Goal: Task Accomplishment & Management: Use online tool/utility

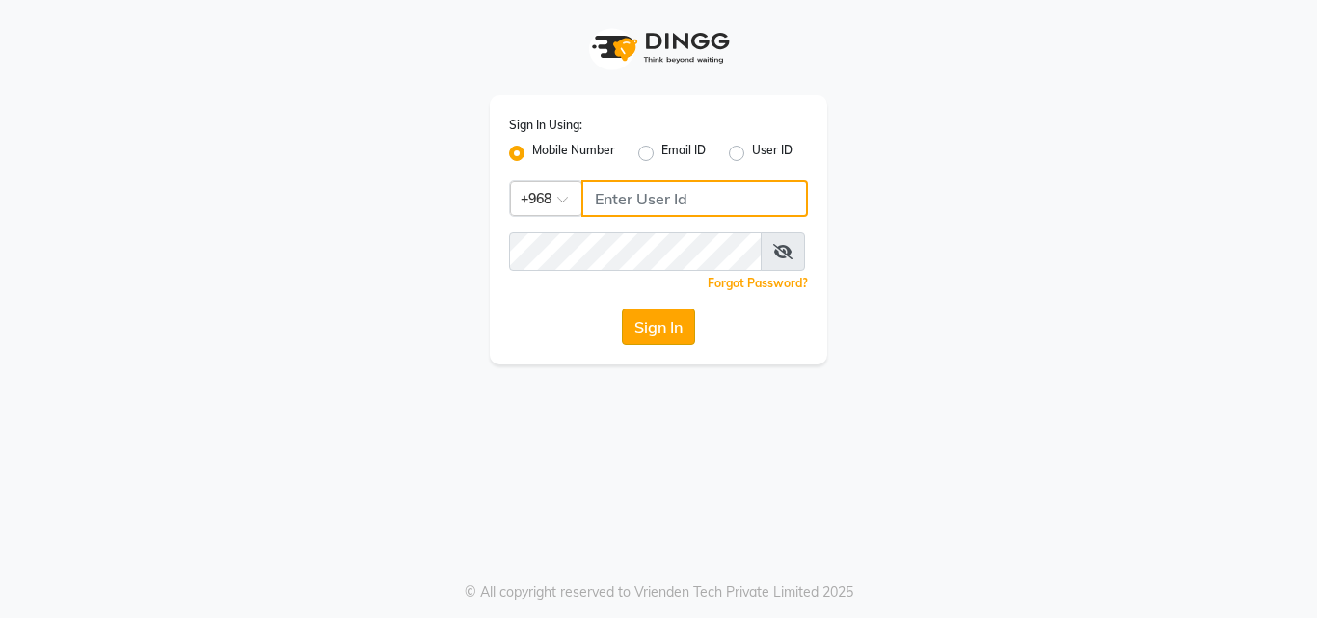
type input "77172336"
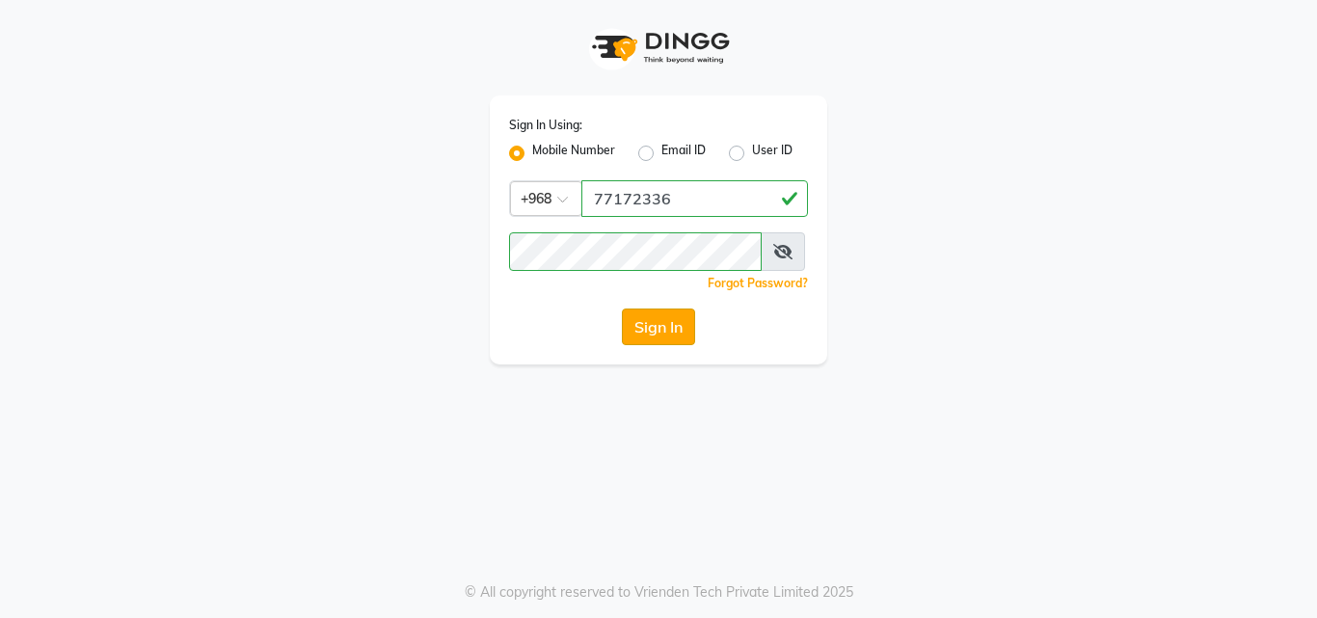
click at [655, 345] on button "Sign In" at bounding box center [658, 326] width 73 height 37
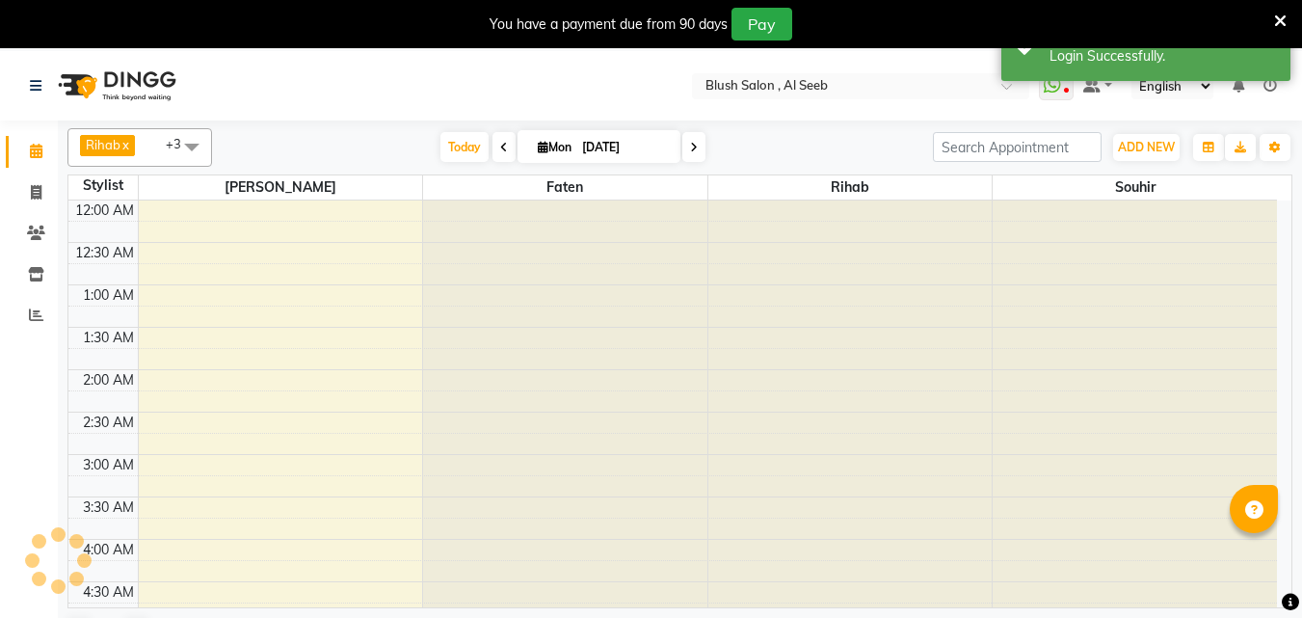
select select "en"
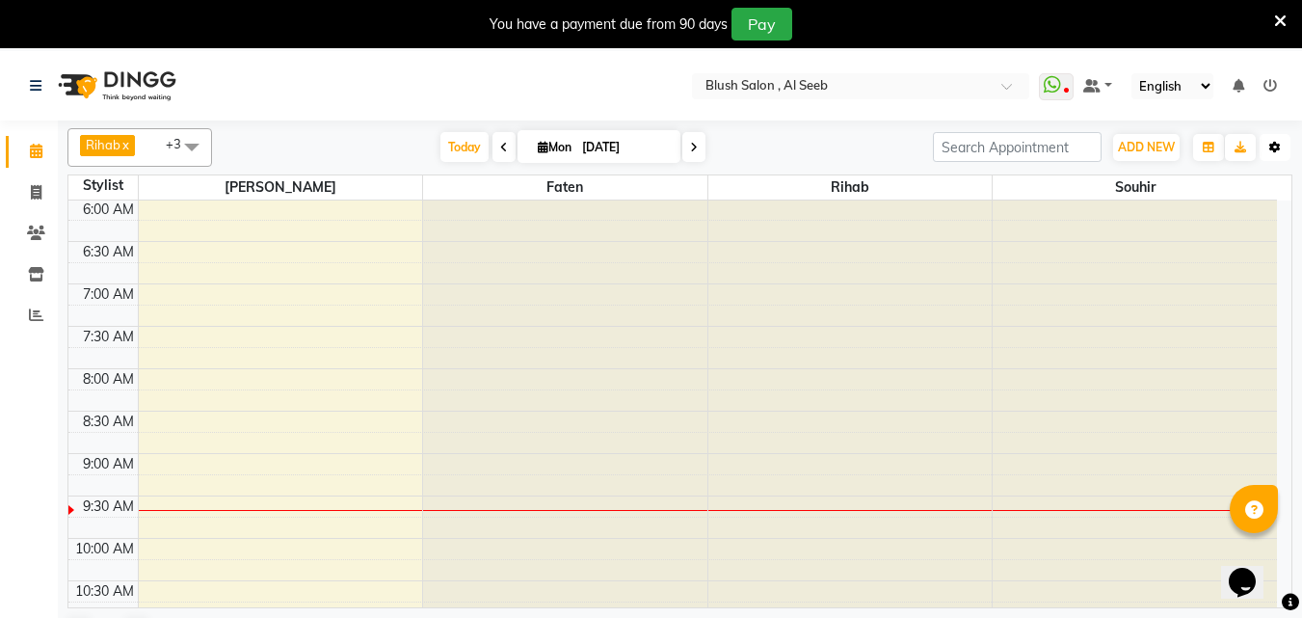
click at [1275, 146] on icon "button" at bounding box center [1275, 148] width 12 height 12
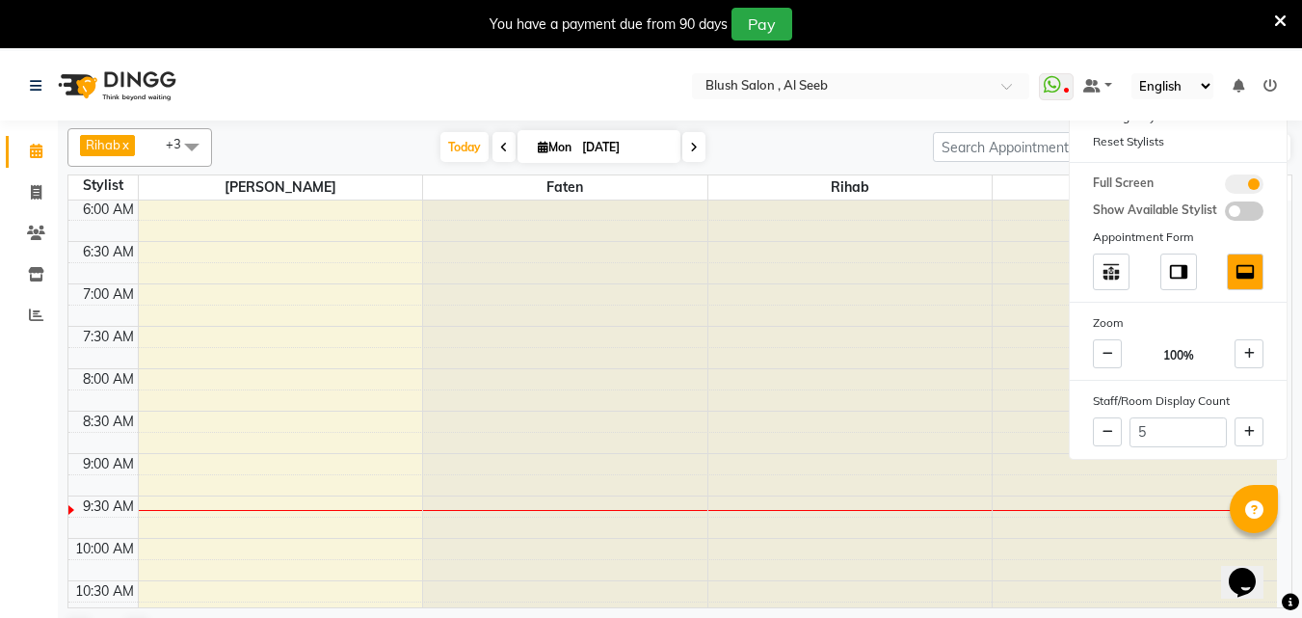
click at [199, 151] on span at bounding box center [192, 146] width 39 height 37
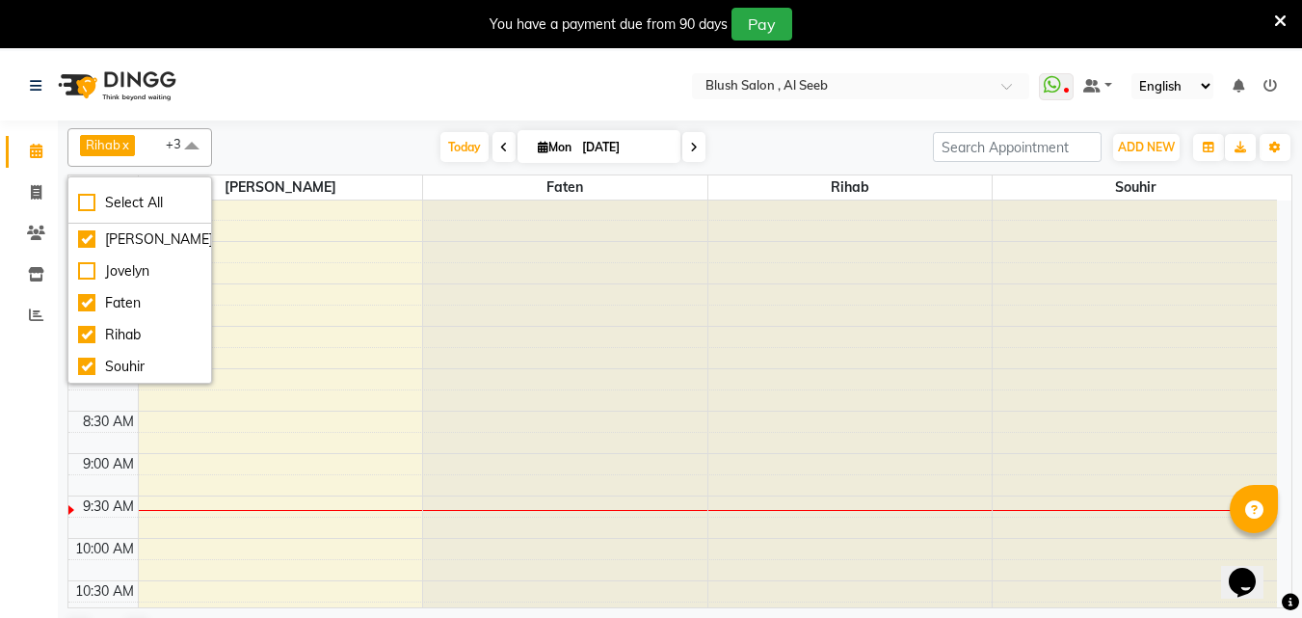
click at [13, 415] on div "Calendar Invoice Clients Inventory Reports Completed InProgress Upcoming Droppe…" at bounding box center [130, 373] width 260 height 533
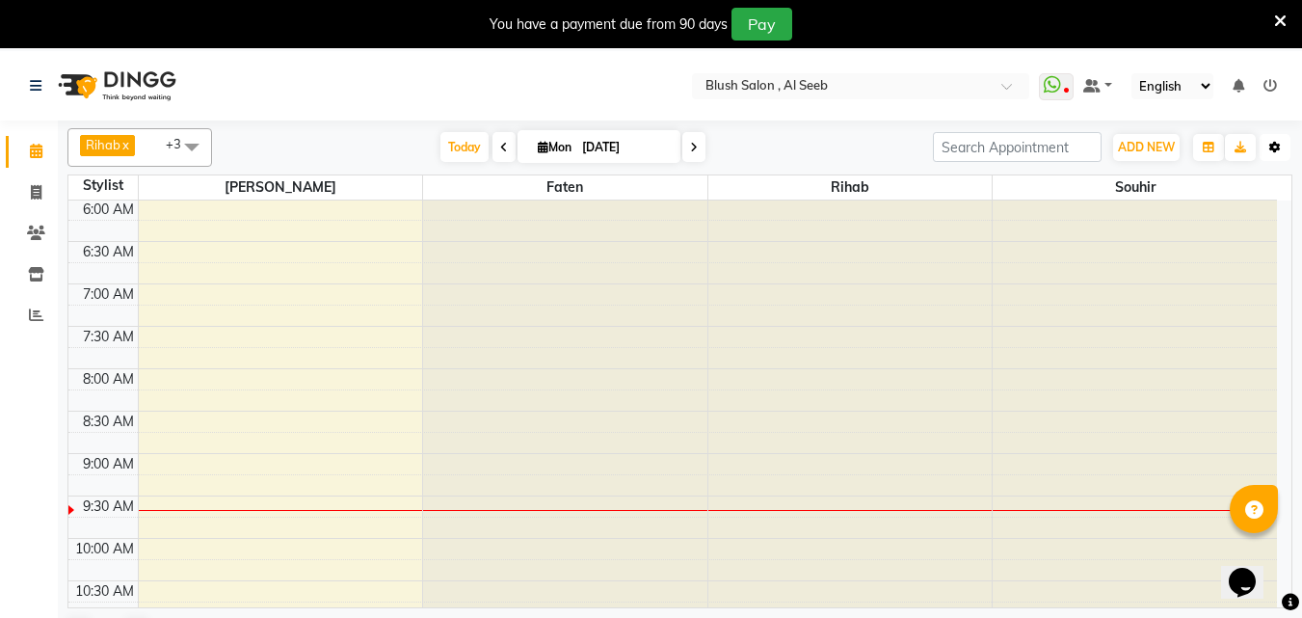
click at [1271, 146] on icon "button" at bounding box center [1275, 148] width 12 height 12
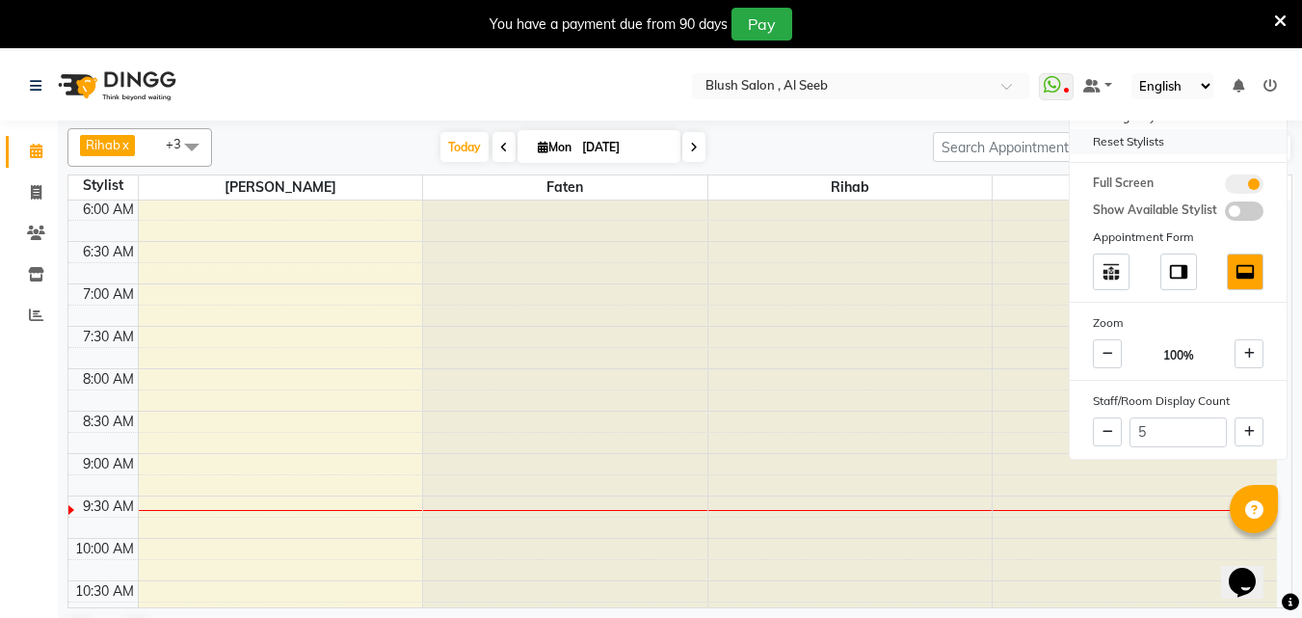
click at [1127, 146] on div "Reset Stylists" at bounding box center [1178, 141] width 217 height 25
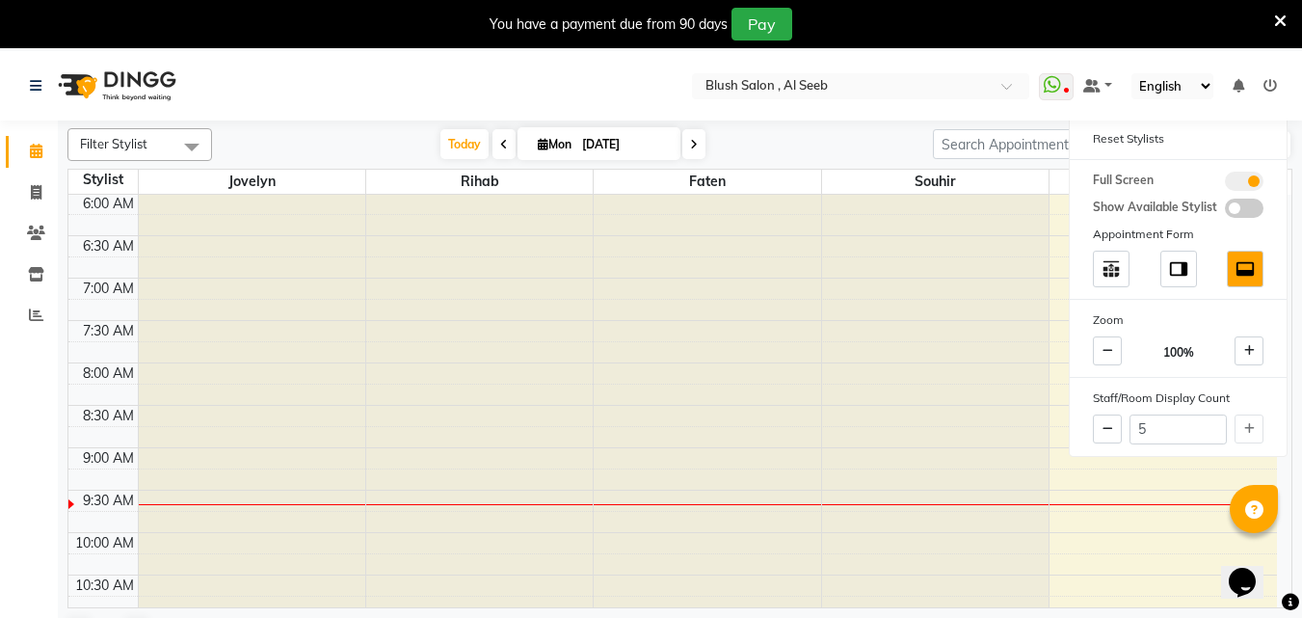
click at [190, 147] on span at bounding box center [192, 146] width 39 height 37
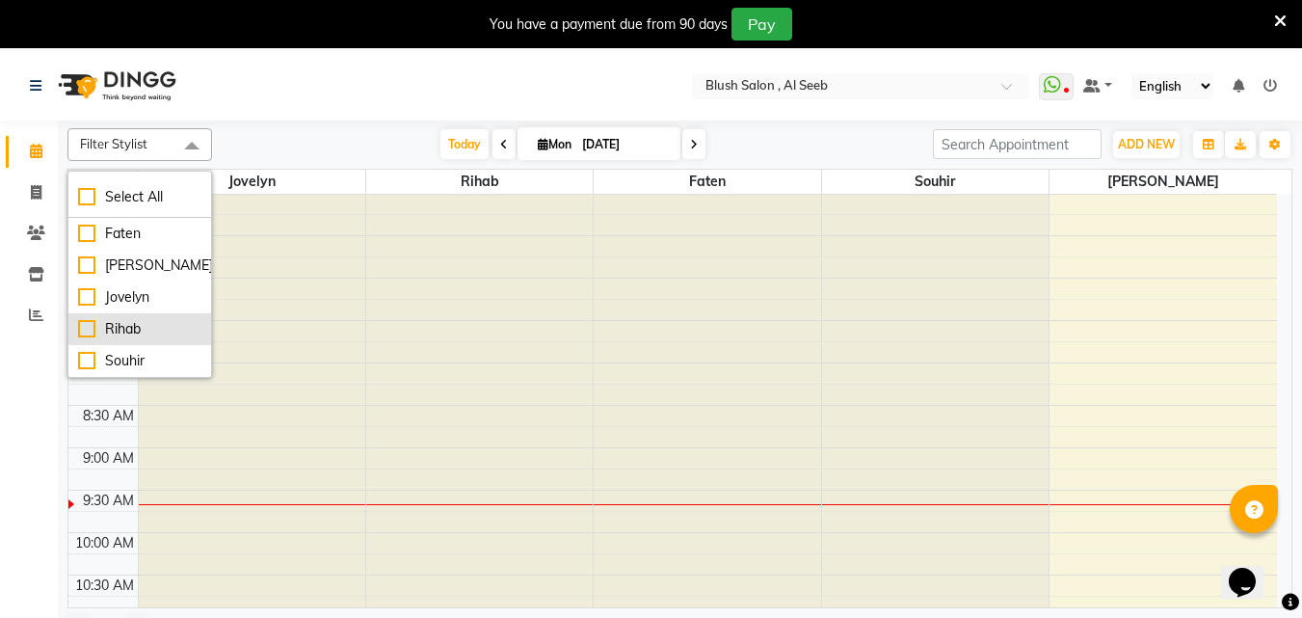
click at [88, 329] on div "Rihab" at bounding box center [139, 329] width 123 height 20
checkbox input "true"
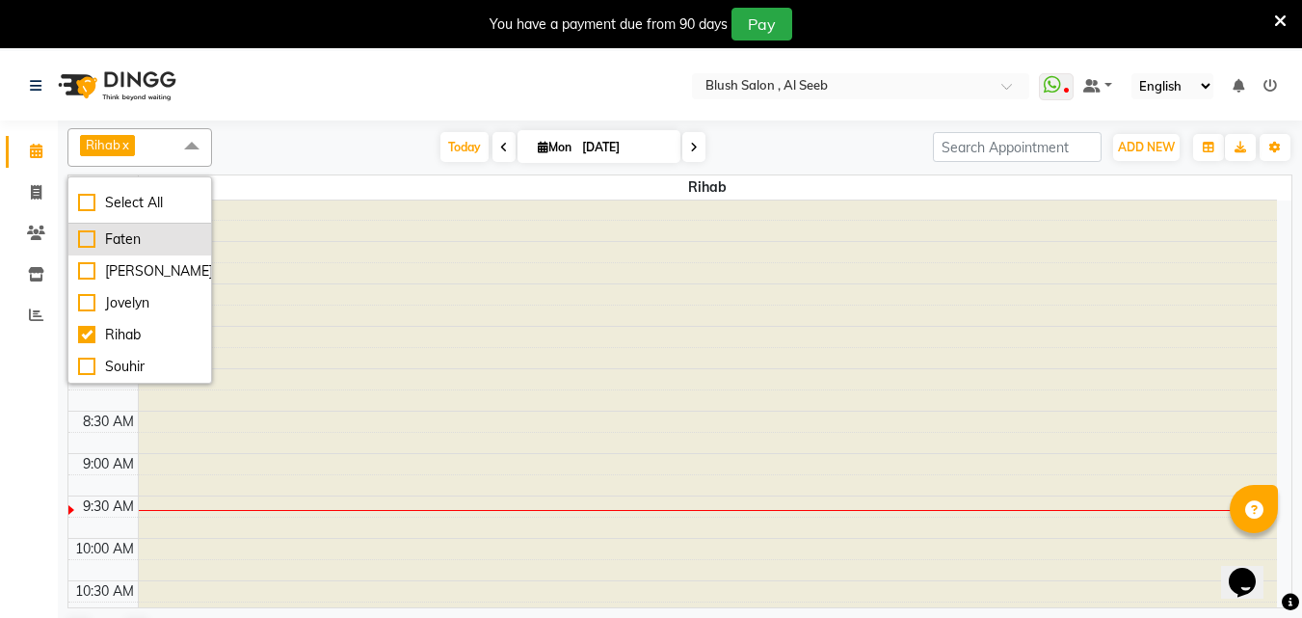
click at [91, 244] on div "Faten" at bounding box center [139, 239] width 123 height 20
checkbox input "true"
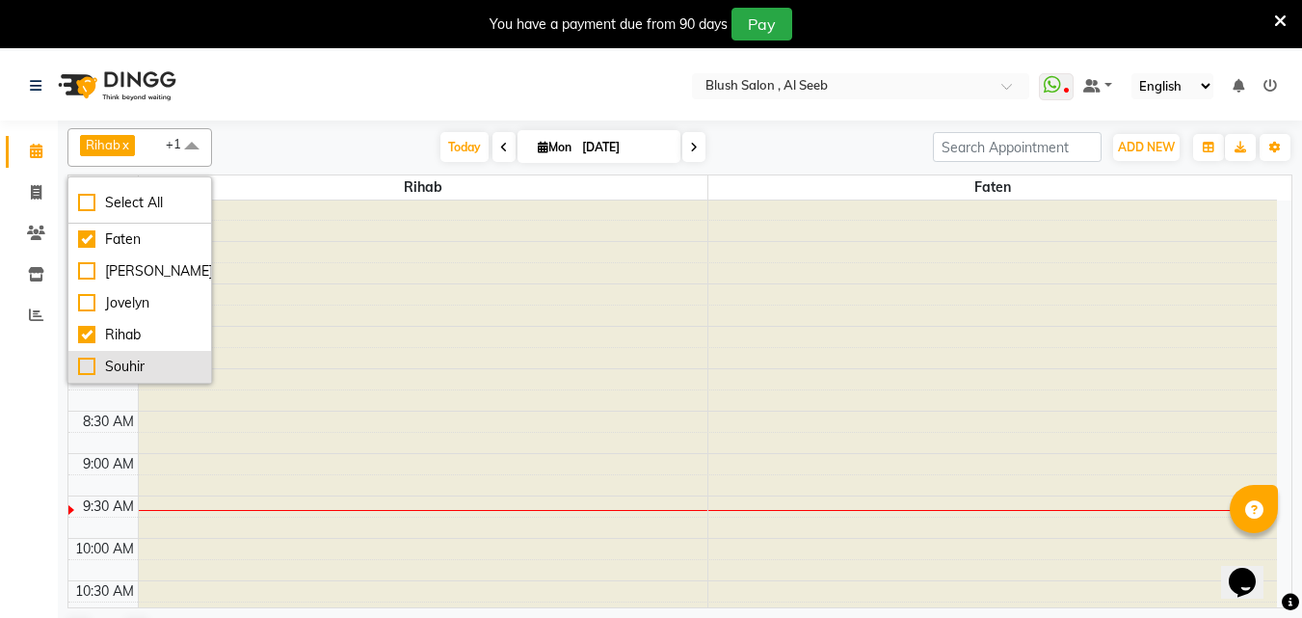
click at [78, 367] on div "Souhir" at bounding box center [139, 367] width 123 height 20
checkbox input "true"
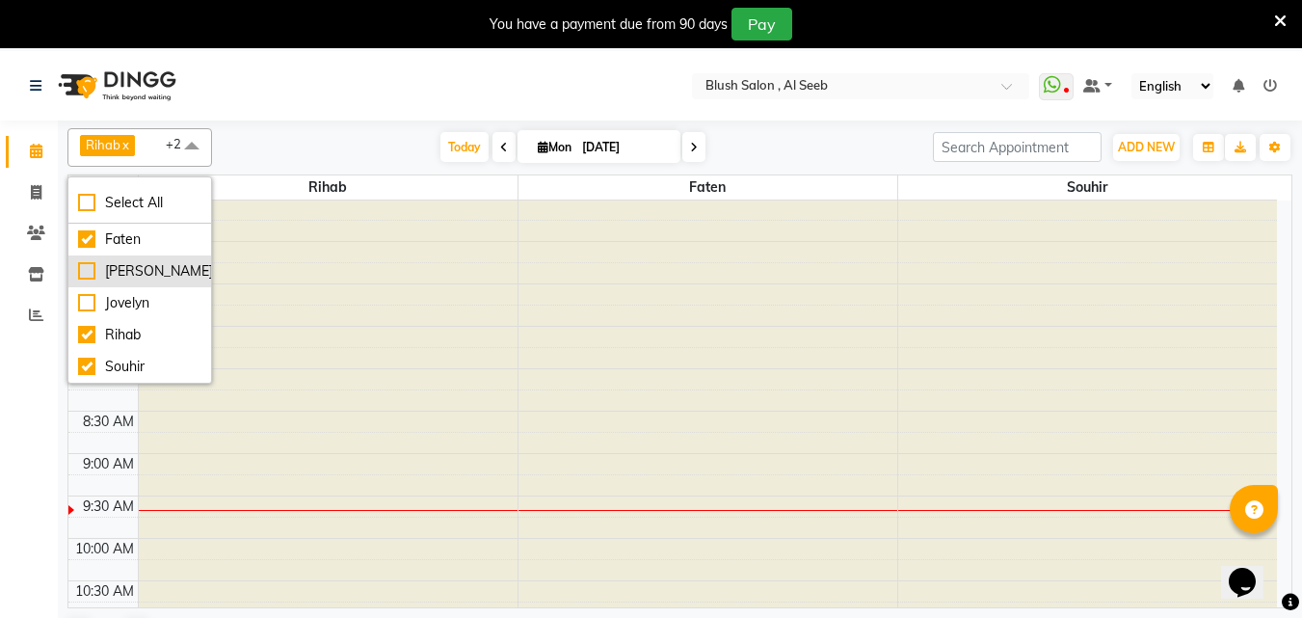
click at [85, 272] on div "[PERSON_NAME]" at bounding box center [139, 271] width 123 height 20
checkbox input "true"
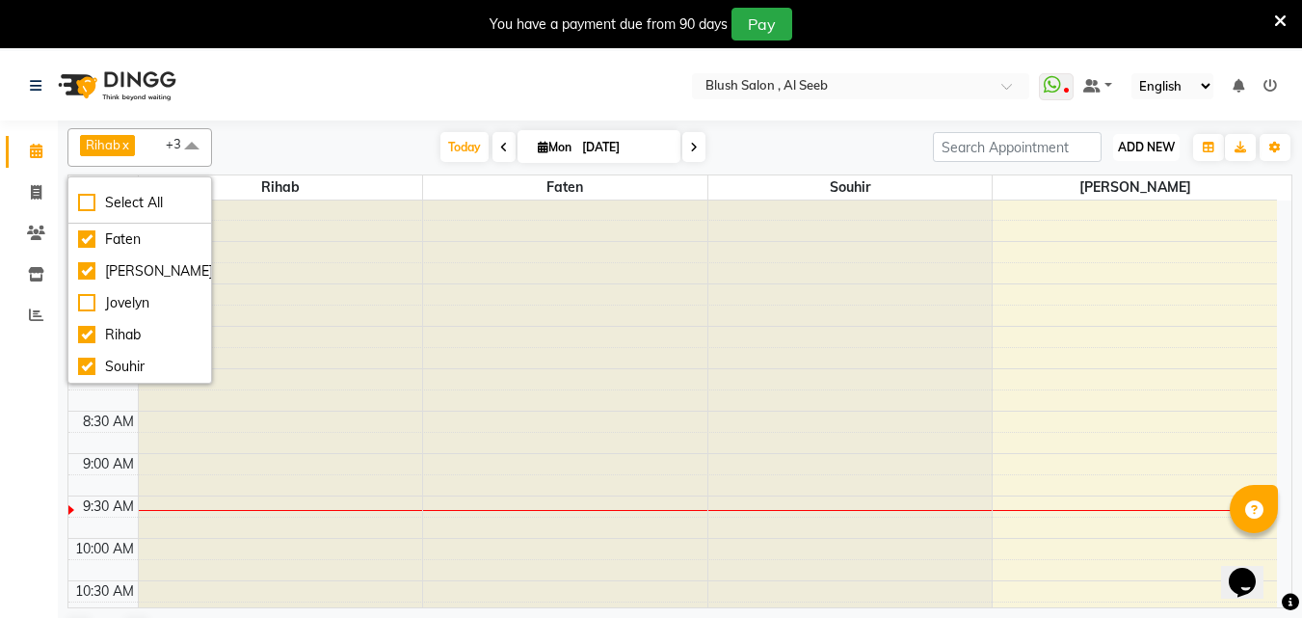
click at [1147, 153] on span "ADD NEW" at bounding box center [1146, 147] width 57 height 14
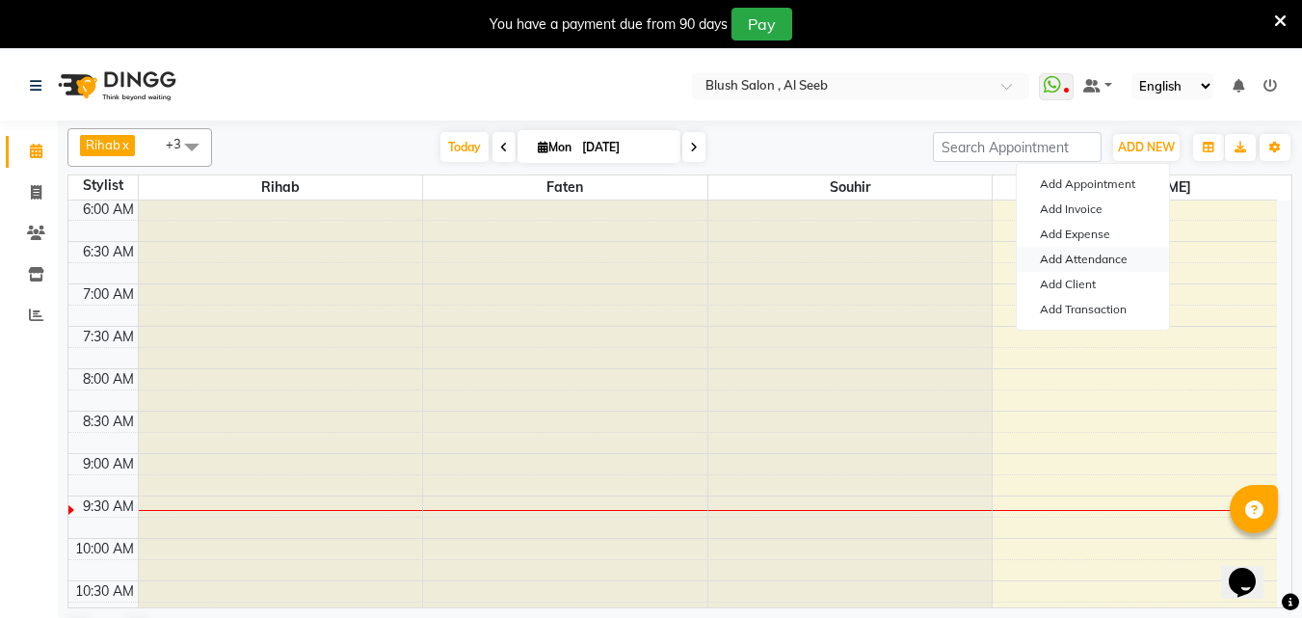
click at [1116, 258] on link "Add Attendance" at bounding box center [1093, 259] width 152 height 25
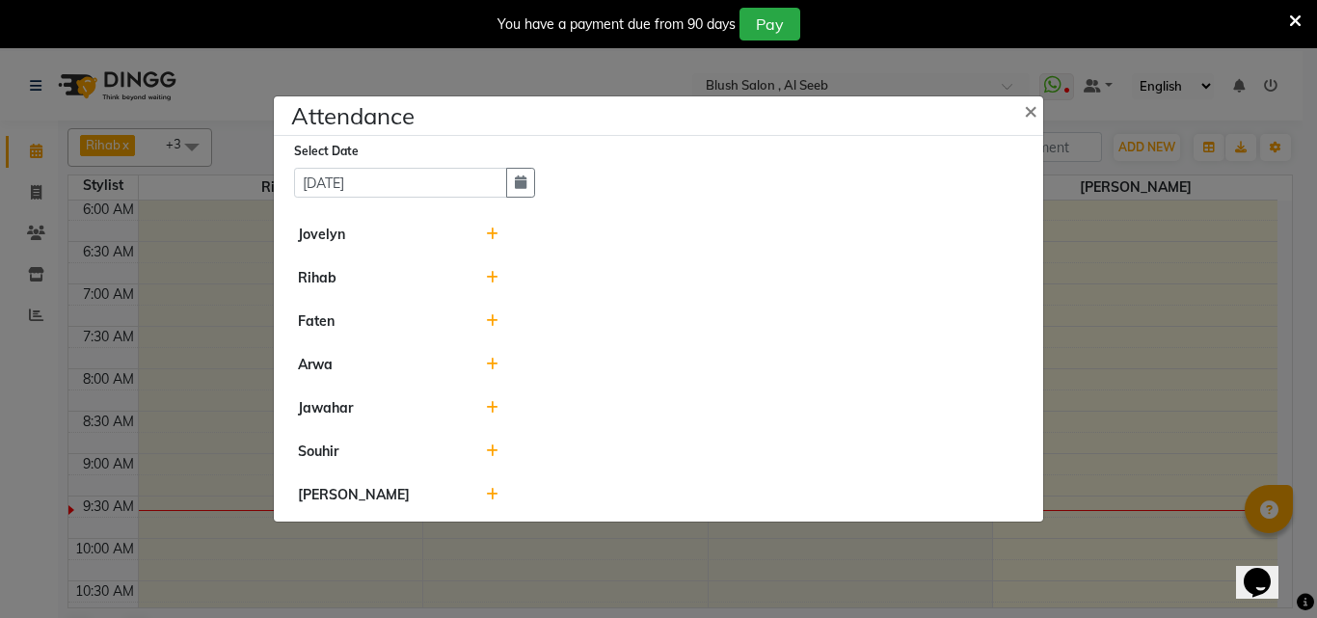
click at [493, 457] on icon at bounding box center [492, 450] width 13 height 13
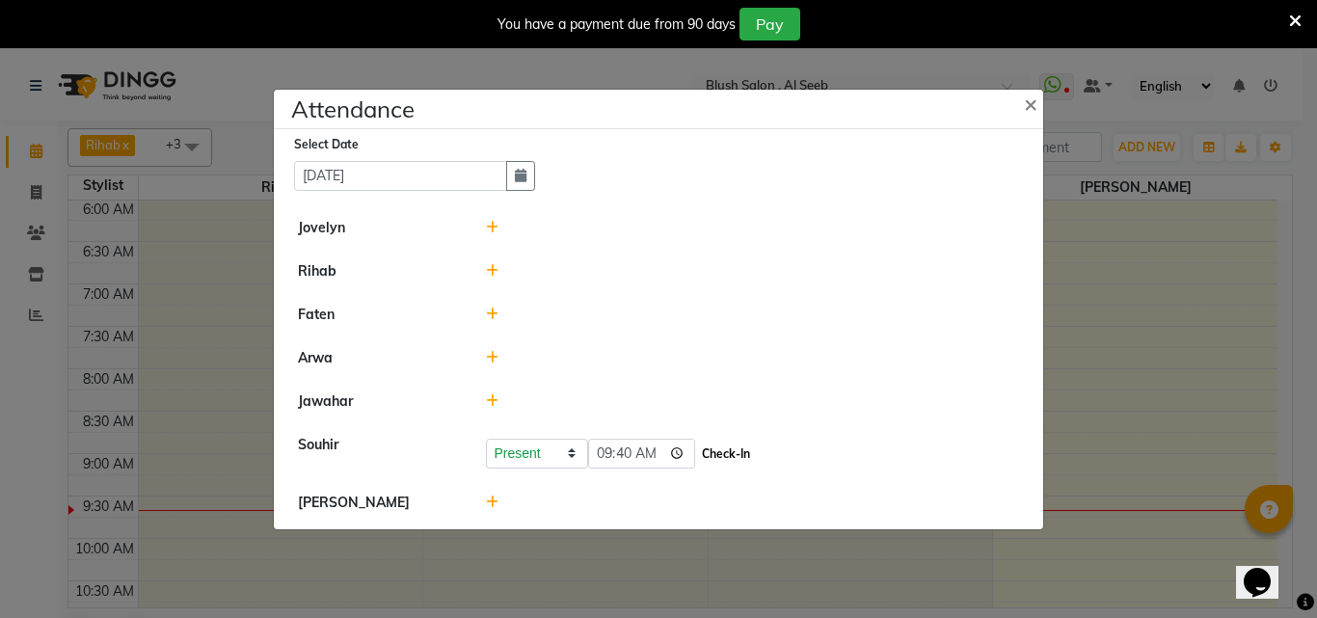
click at [751, 457] on button "Check-In" at bounding box center [726, 453] width 58 height 27
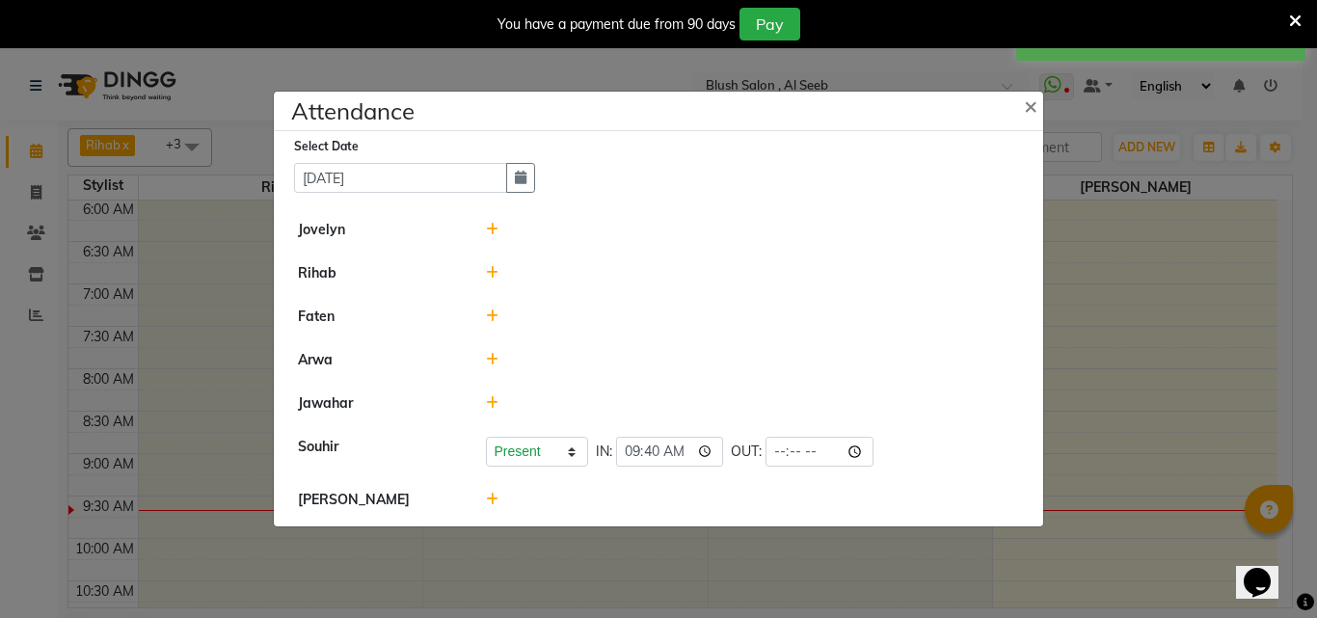
click at [489, 505] on icon at bounding box center [492, 499] width 13 height 13
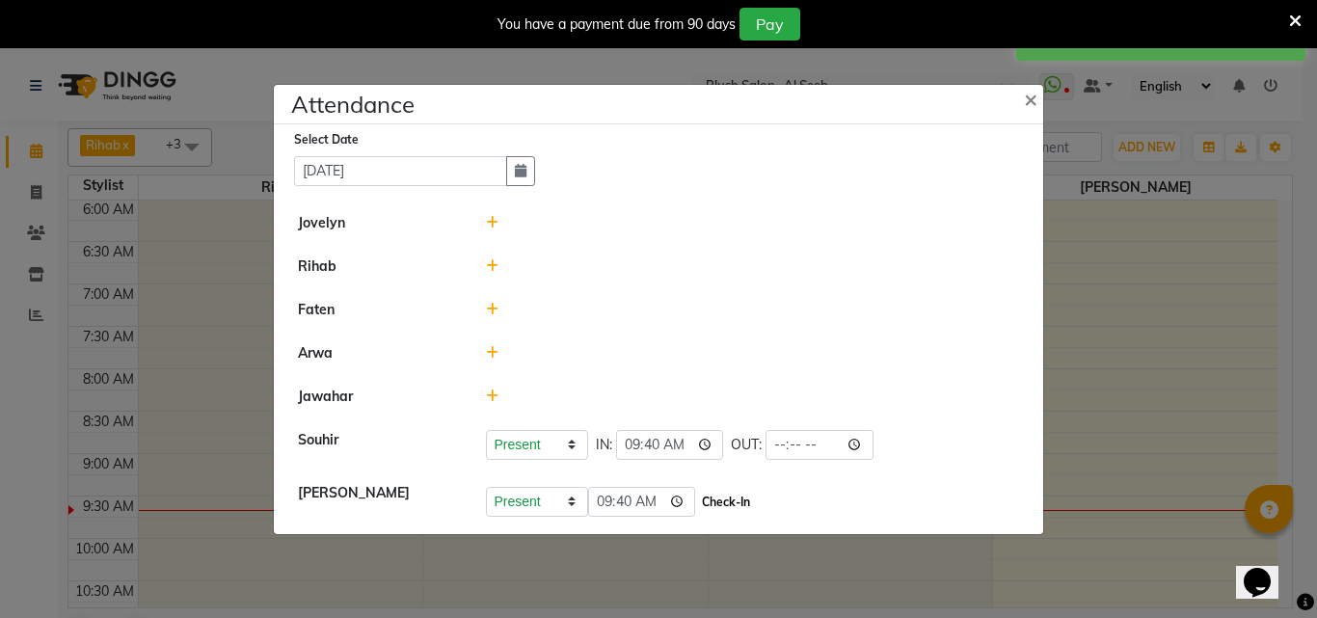
click at [738, 504] on button "Check-In" at bounding box center [726, 502] width 58 height 27
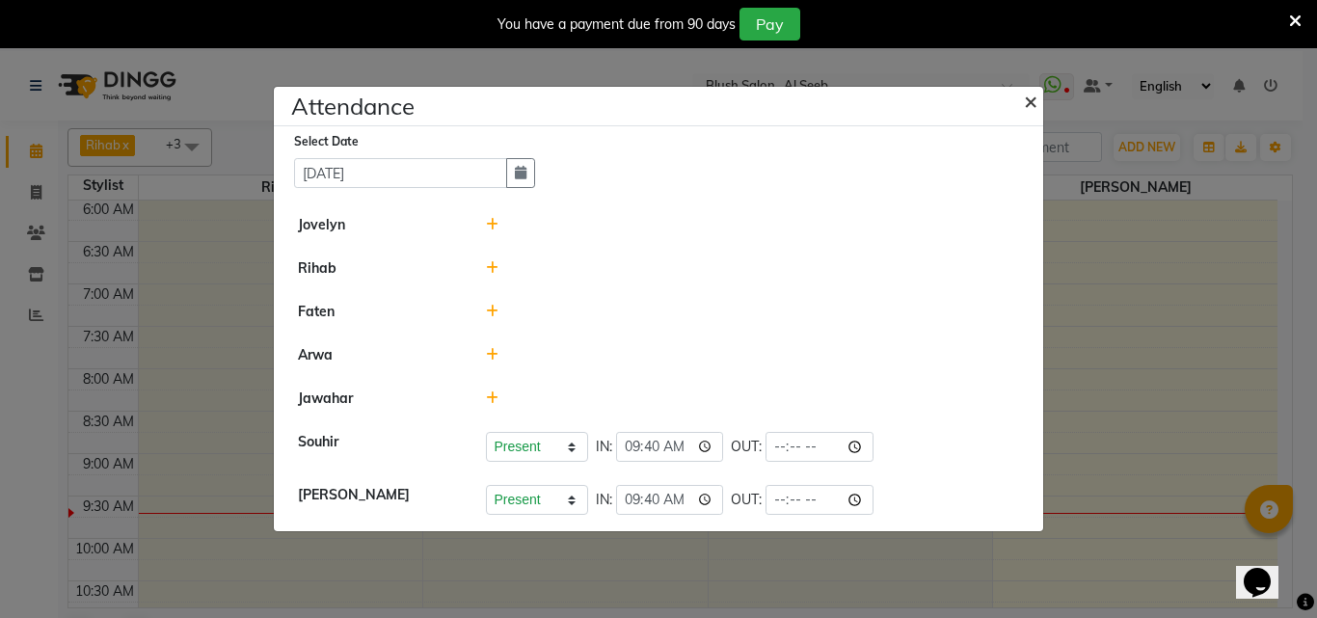
click at [1027, 94] on span "×" at bounding box center [1030, 100] width 13 height 29
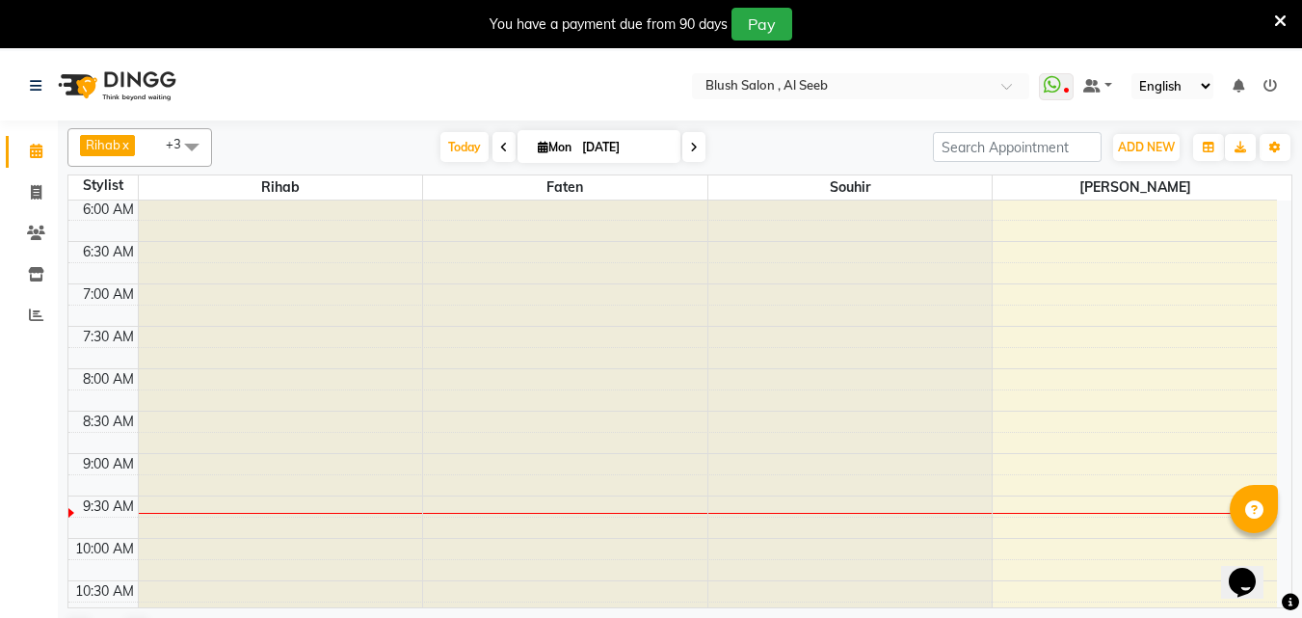
click at [500, 152] on icon at bounding box center [504, 148] width 8 height 12
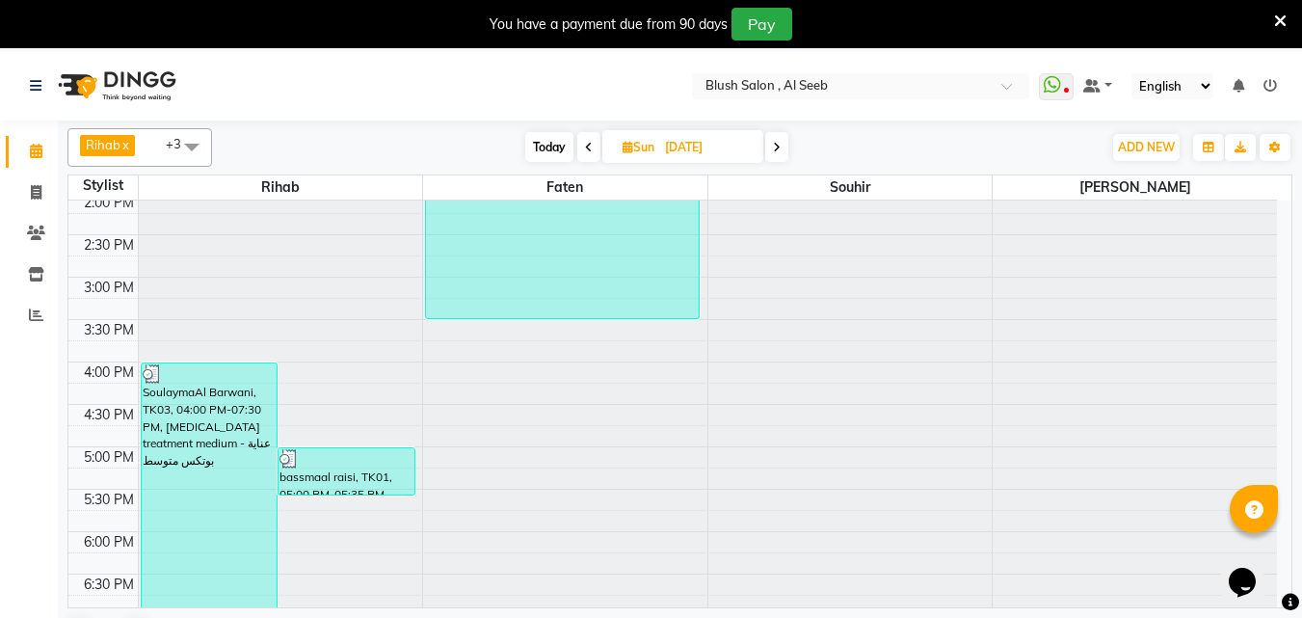
scroll to position [1150, 0]
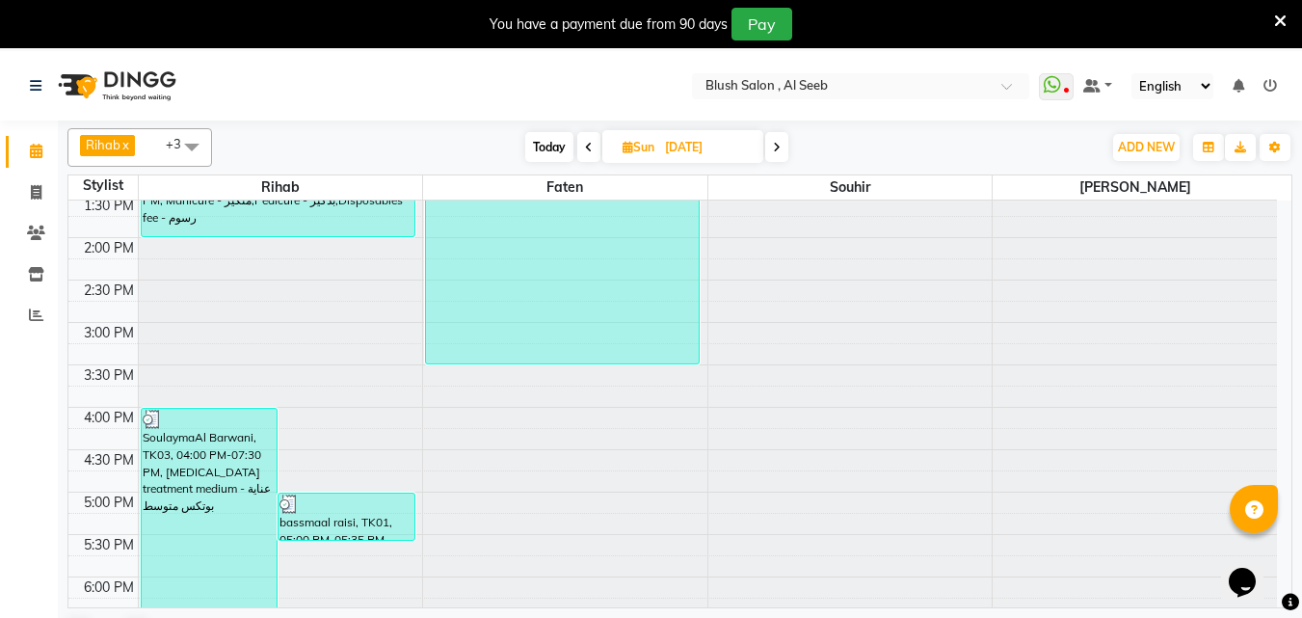
click at [541, 148] on span "Today" at bounding box center [549, 147] width 48 height 30
type input "[DATE]"
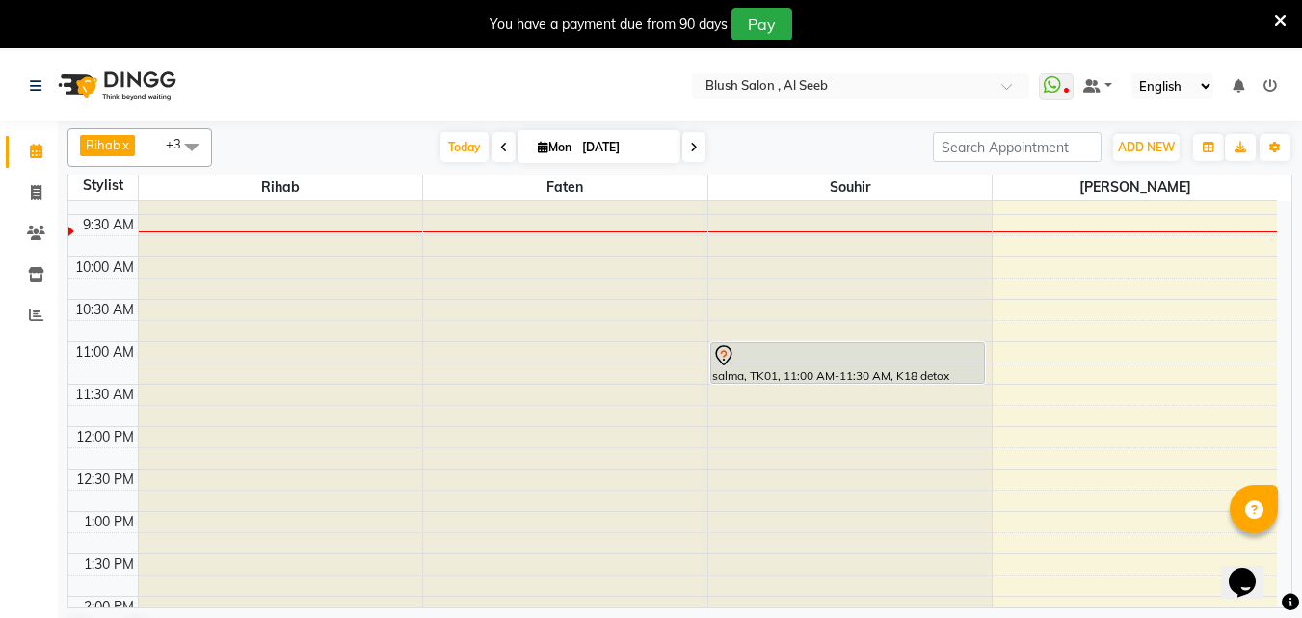
scroll to position [764, 0]
